Goal: Information Seeking & Learning: Learn about a topic

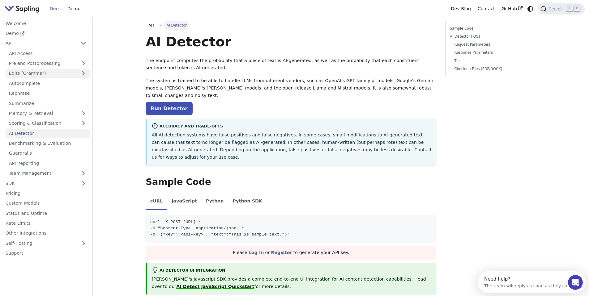
click at [84, 72] on link "Edits (Grammar)" at bounding box center [48, 73] width 84 height 9
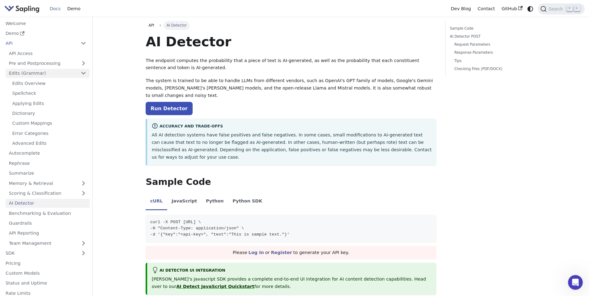
click at [84, 72] on link "Edits (Grammar)" at bounding box center [48, 73] width 84 height 9
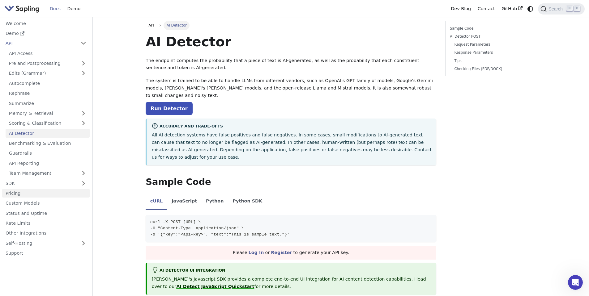
click at [23, 191] on link "Pricing" at bounding box center [45, 193] width 87 height 9
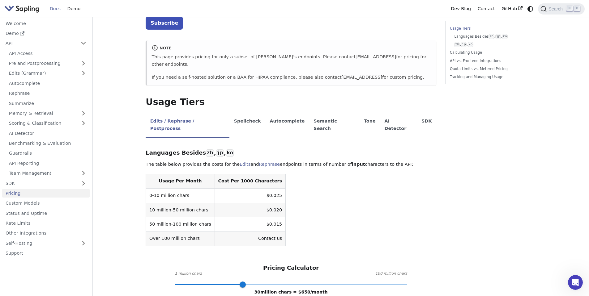
scroll to position [81, 0]
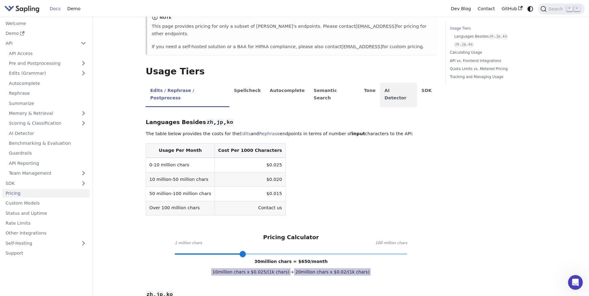
click at [380, 83] on li "AI Detector" at bounding box center [398, 95] width 37 height 24
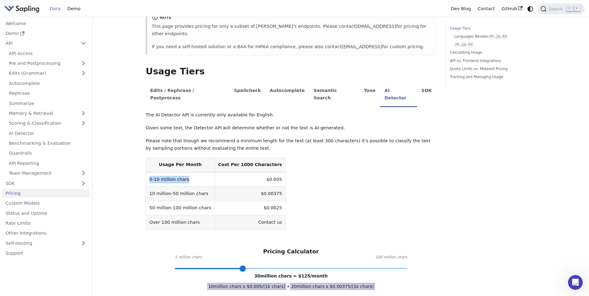
drag, startPoint x: 150, startPoint y: 165, endPoint x: 196, endPoint y: 165, distance: 45.7
click at [196, 172] on td "0-10 million chars" at bounding box center [180, 179] width 69 height 15
click at [150, 187] on td "10 million-50 million chars" at bounding box center [180, 194] width 69 height 14
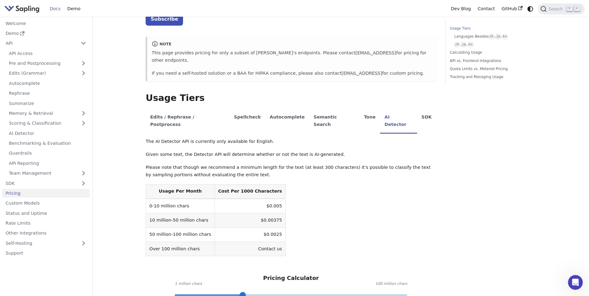
scroll to position [60, 0]
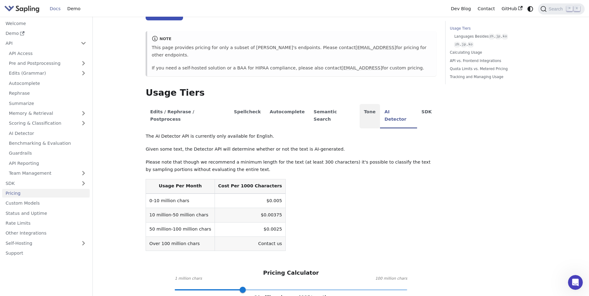
click at [359, 104] on li "Tone" at bounding box center [369, 116] width 21 height 24
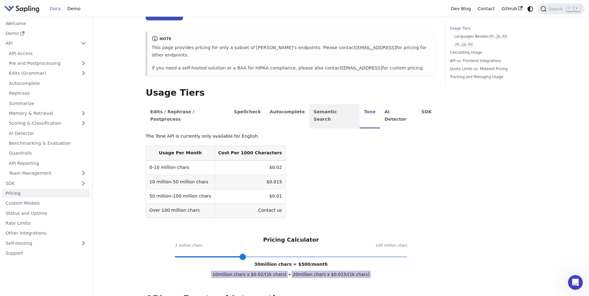
click at [309, 108] on li "Semantic Search" at bounding box center [334, 116] width 50 height 24
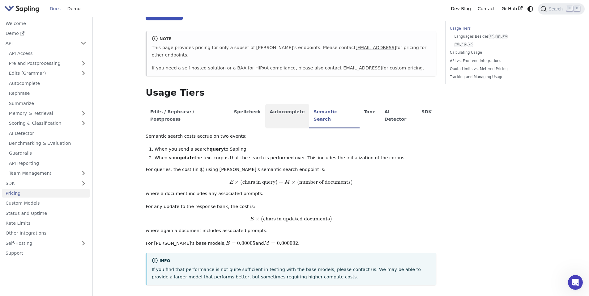
click at [267, 104] on li "Autocomplete" at bounding box center [287, 116] width 44 height 24
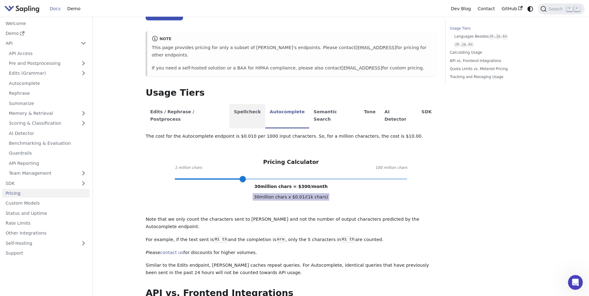
click at [229, 104] on li "Spellcheck" at bounding box center [247, 116] width 36 height 24
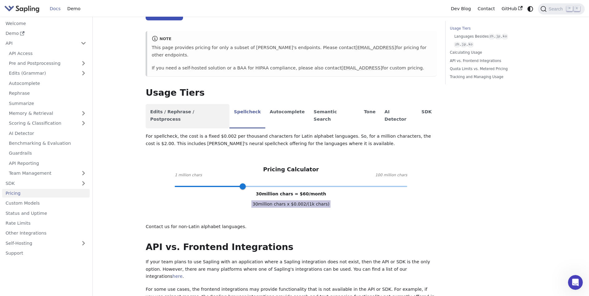
click at [193, 108] on li "Edits / Rephrase / Postprocess" at bounding box center [188, 116] width 84 height 24
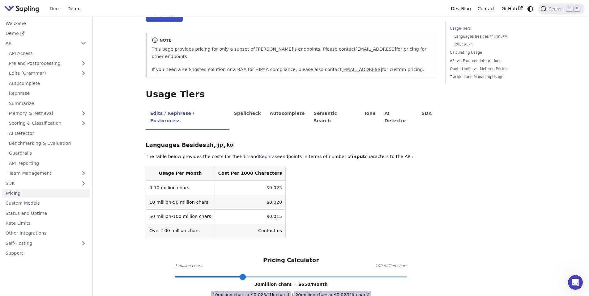
scroll to position [0, 0]
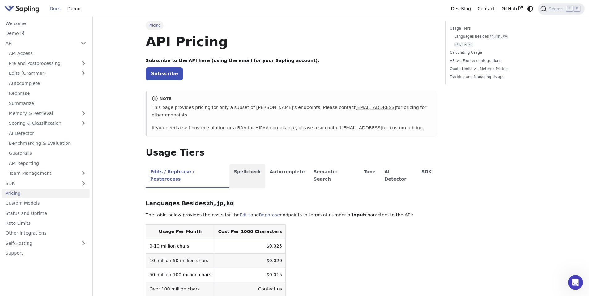
click at [234, 164] on li "Spellcheck" at bounding box center [247, 176] width 36 height 24
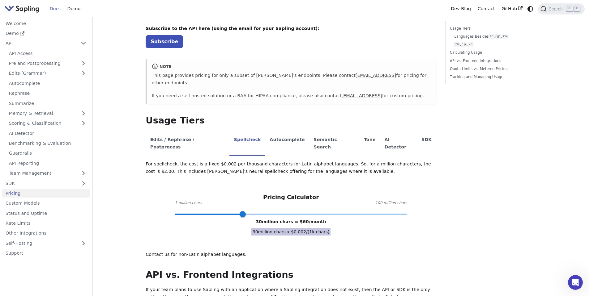
scroll to position [53, 0]
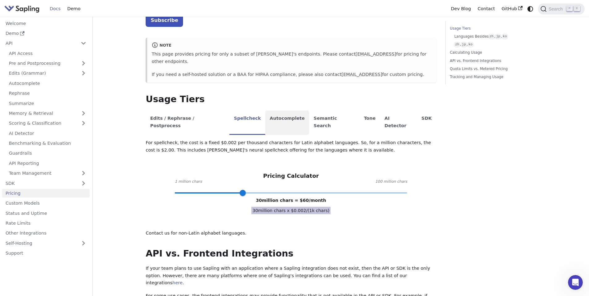
click at [266, 112] on li "Autocomplete" at bounding box center [287, 123] width 44 height 24
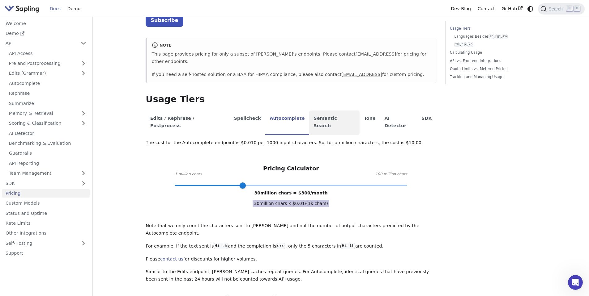
click at [309, 111] on li "Semantic Search" at bounding box center [334, 123] width 50 height 24
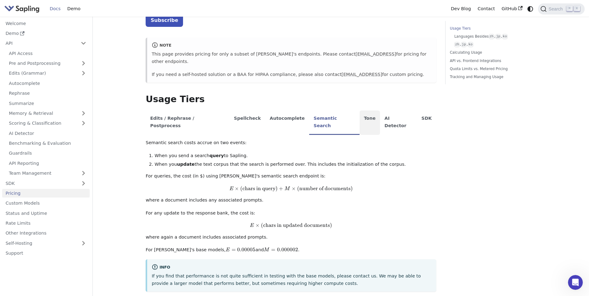
click at [359, 114] on li "Tone" at bounding box center [369, 123] width 21 height 24
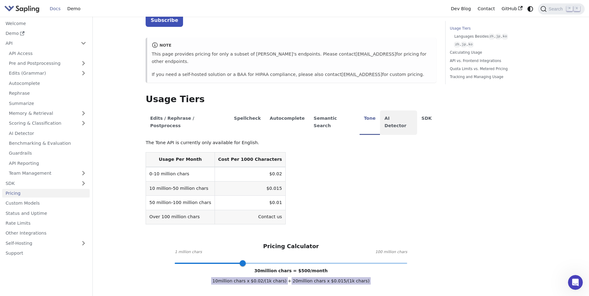
click at [380, 115] on li "AI Detector" at bounding box center [398, 123] width 37 height 24
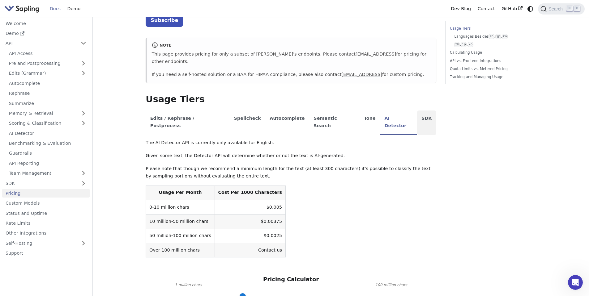
click at [417, 114] on li "SDK" at bounding box center [426, 123] width 19 height 24
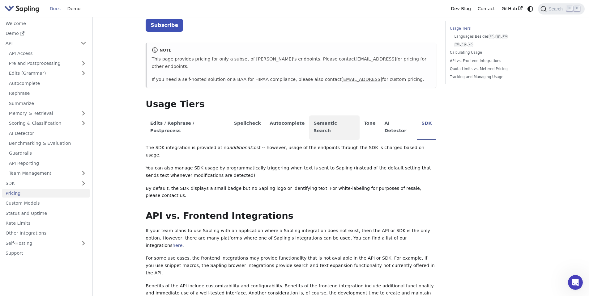
scroll to position [21, 0]
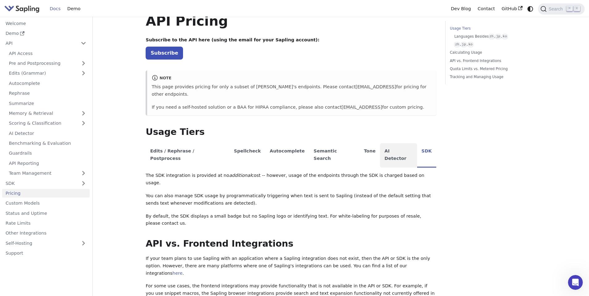
click at [380, 143] on li "AI Detector" at bounding box center [398, 155] width 37 height 24
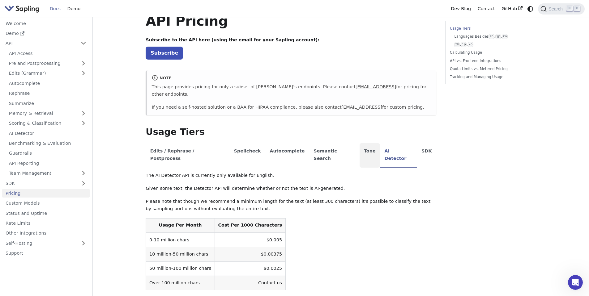
click at [359, 143] on li "Tone" at bounding box center [369, 155] width 21 height 24
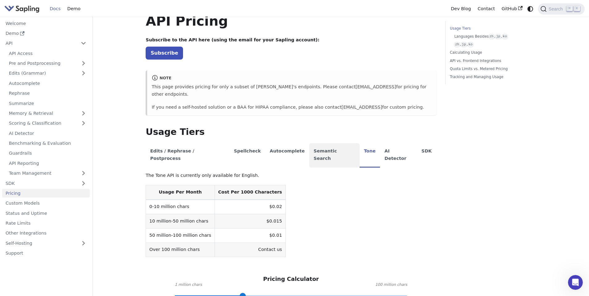
click at [323, 143] on li "Semantic Search" at bounding box center [334, 155] width 50 height 24
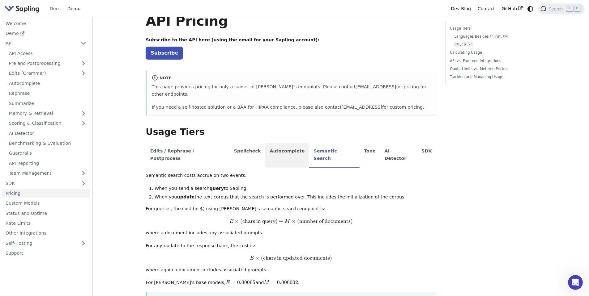
click at [265, 144] on li "Autocomplete" at bounding box center [287, 155] width 44 height 24
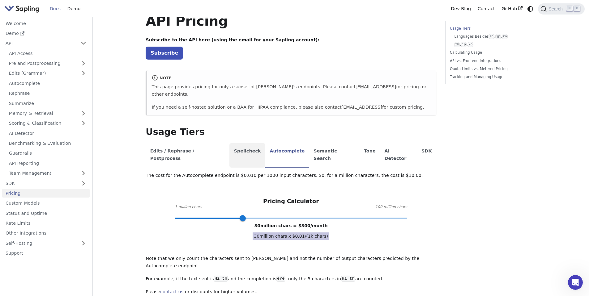
click at [229, 143] on li "Spellcheck" at bounding box center [247, 155] width 36 height 24
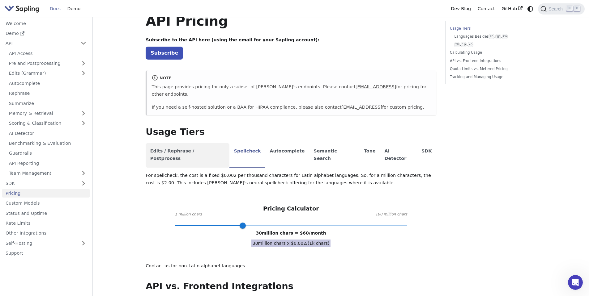
click at [196, 143] on li "Edits / Rephrase / Postprocess" at bounding box center [188, 155] width 84 height 24
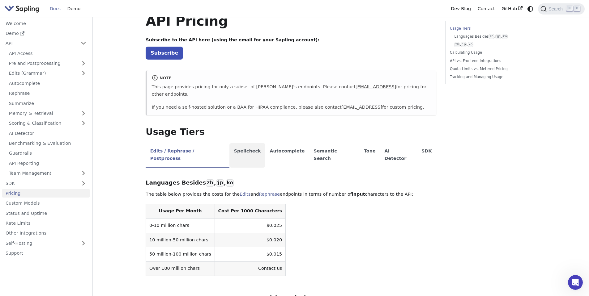
click at [234, 143] on li "Spellcheck" at bounding box center [247, 155] width 36 height 24
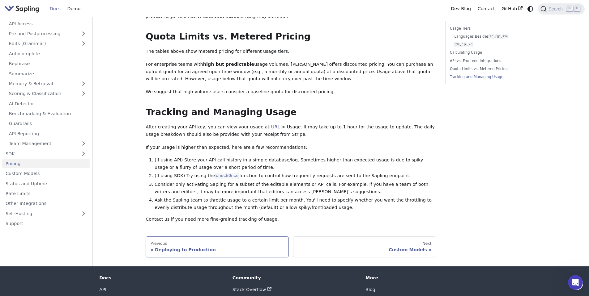
scroll to position [387, 0]
